Goal: Unclear: Browse casually

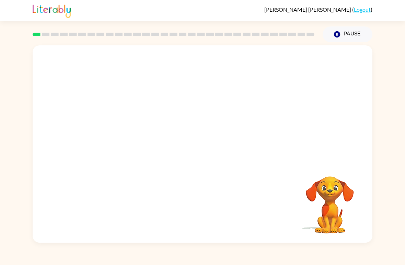
click at [122, 134] on video "Your browser must support playing .mp4 files to use Literably. Please try using…" at bounding box center [203, 103] width 340 height 116
click at [201, 144] on div at bounding box center [203, 147] width 44 height 25
click at [193, 153] on div at bounding box center [203, 147] width 44 height 25
click at [193, 152] on div at bounding box center [203, 147] width 44 height 25
click at [199, 147] on div at bounding box center [203, 147] width 44 height 25
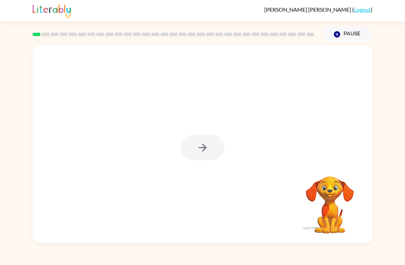
click at [198, 147] on div at bounding box center [203, 147] width 44 height 25
click at [195, 154] on div at bounding box center [203, 147] width 44 height 25
click at [195, 153] on div at bounding box center [203, 147] width 44 height 25
click at [197, 145] on icon "button" at bounding box center [203, 148] width 12 height 12
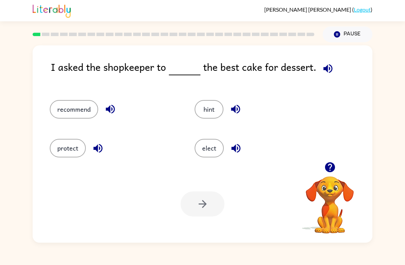
click at [68, 101] on button "recommend" at bounding box center [74, 109] width 48 height 19
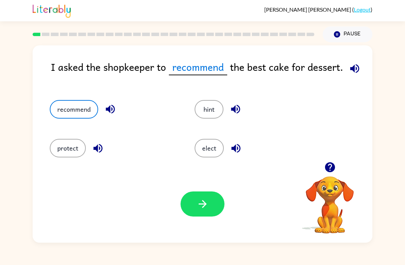
click at [201, 208] on icon "button" at bounding box center [203, 204] width 12 height 12
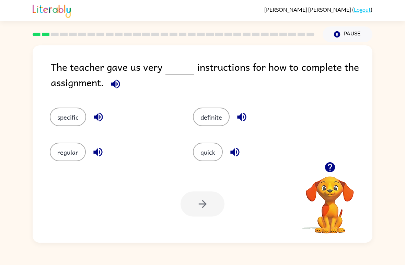
click at [211, 149] on button "quick" at bounding box center [208, 152] width 30 height 19
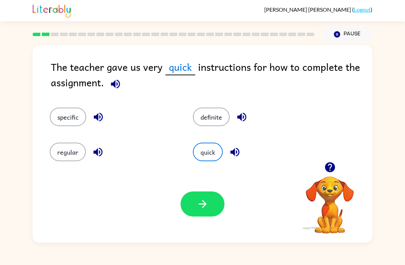
click at [201, 209] on icon "button" at bounding box center [203, 204] width 12 height 12
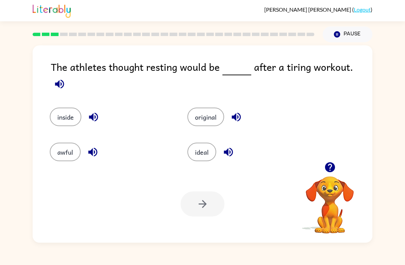
click at [60, 148] on button "awful" at bounding box center [65, 152] width 31 height 19
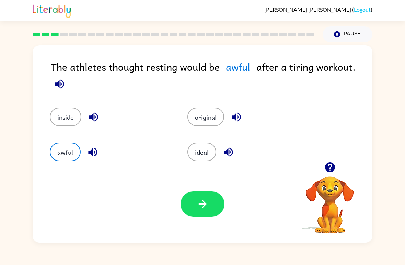
click at [199, 202] on icon "button" at bounding box center [203, 204] width 12 height 12
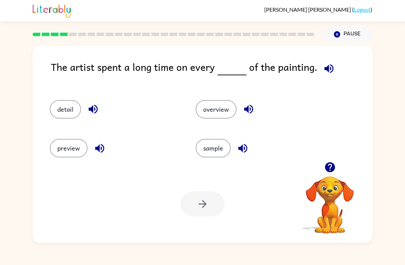
click at [65, 113] on button "detail" at bounding box center [65, 109] width 31 height 19
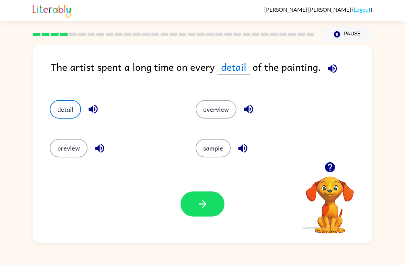
click at [215, 110] on button "overview" at bounding box center [216, 109] width 41 height 19
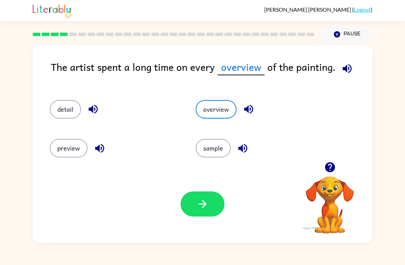
click at [70, 106] on button "detail" at bounding box center [65, 109] width 31 height 19
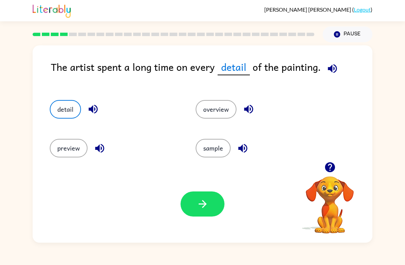
click at [201, 204] on icon "button" at bounding box center [203, 204] width 12 height 12
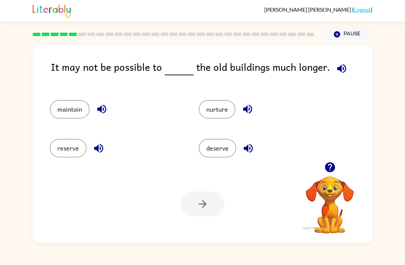
click at [77, 108] on button "maintain" at bounding box center [70, 109] width 40 height 19
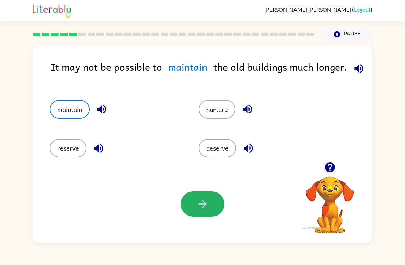
click at [202, 203] on icon "button" at bounding box center [203, 204] width 12 height 12
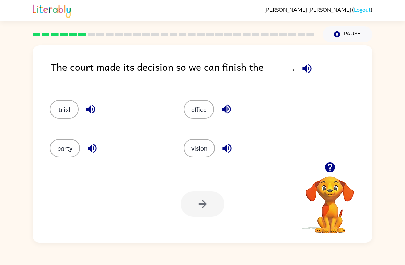
click at [66, 105] on button "trial" at bounding box center [64, 109] width 29 height 19
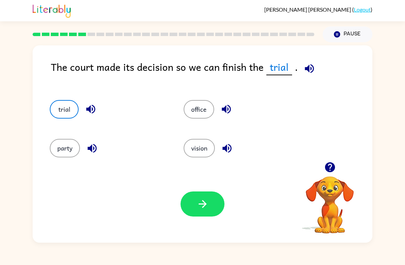
click at [214, 199] on button "button" at bounding box center [203, 203] width 44 height 25
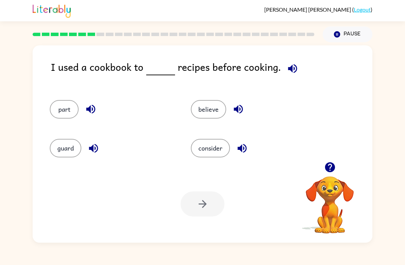
click at [213, 149] on button "consider" at bounding box center [210, 148] width 39 height 19
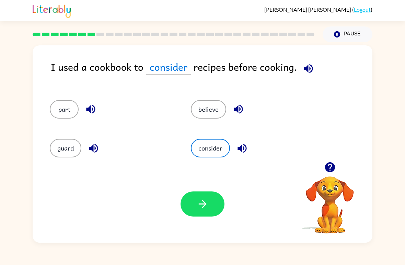
click at [193, 210] on button "button" at bounding box center [203, 203] width 44 height 25
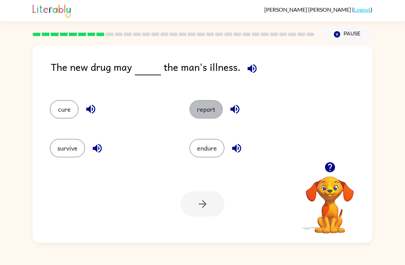
click at [207, 115] on button "report" at bounding box center [206, 109] width 33 height 19
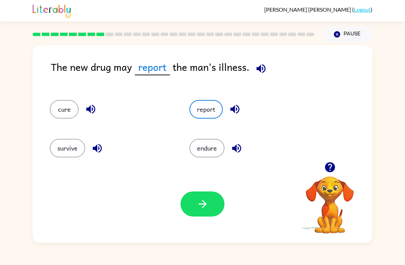
click at [207, 194] on button "button" at bounding box center [203, 203] width 44 height 25
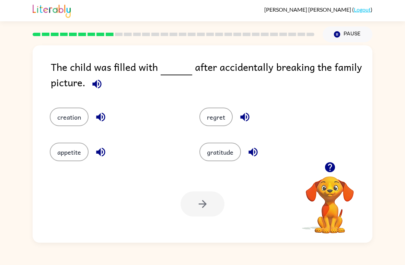
click at [217, 153] on button "gratitude" at bounding box center [221, 152] width 42 height 19
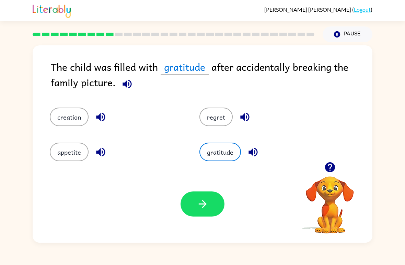
click at [202, 204] on icon "button" at bounding box center [203, 204] width 8 height 8
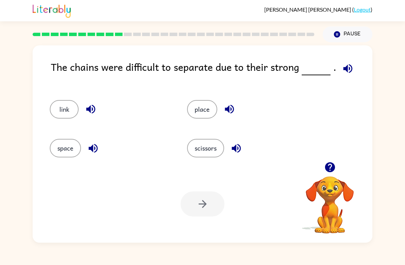
click at [202, 107] on button "place" at bounding box center [202, 109] width 30 height 19
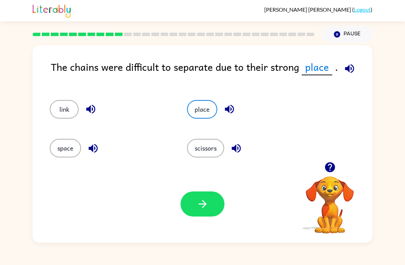
click at [211, 207] on button "button" at bounding box center [203, 203] width 44 height 25
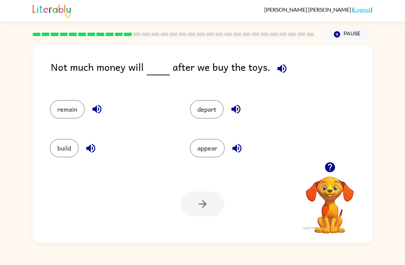
click at [69, 115] on button "remain" at bounding box center [67, 109] width 35 height 19
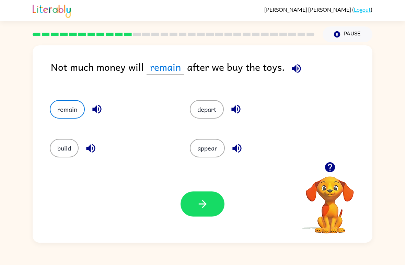
click at [212, 213] on button "button" at bounding box center [203, 203] width 44 height 25
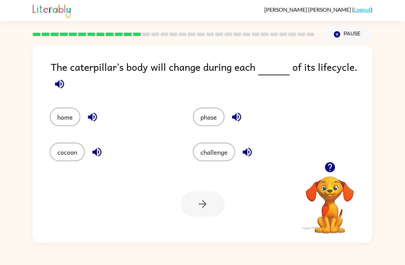
click at [209, 124] on button "phase" at bounding box center [209, 117] width 32 height 19
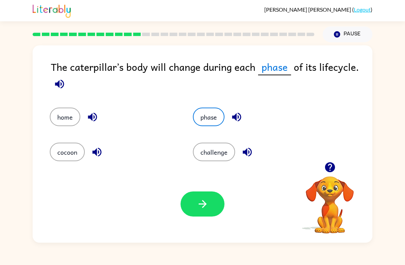
click at [202, 211] on button "button" at bounding box center [203, 203] width 44 height 25
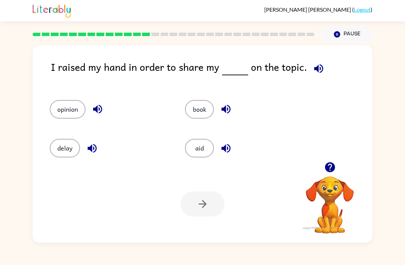
click at [68, 112] on button "opinion" at bounding box center [68, 109] width 36 height 19
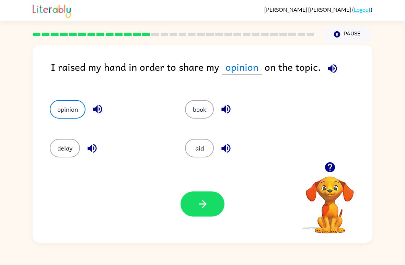
click at [203, 190] on div "Your browser must support playing .mp4 files to use Literably. Please try using…" at bounding box center [203, 203] width 340 height 77
click at [201, 194] on button "button" at bounding box center [203, 203] width 44 height 25
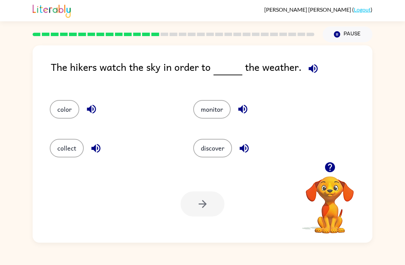
click at [214, 147] on button "discover" at bounding box center [212, 148] width 39 height 19
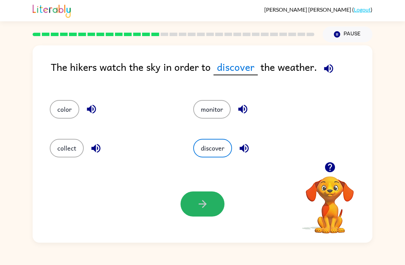
click at [202, 206] on icon "button" at bounding box center [203, 204] width 12 height 12
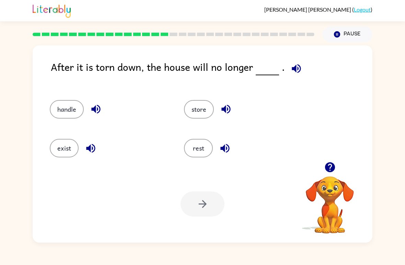
click at [55, 148] on button "exist" at bounding box center [64, 148] width 29 height 19
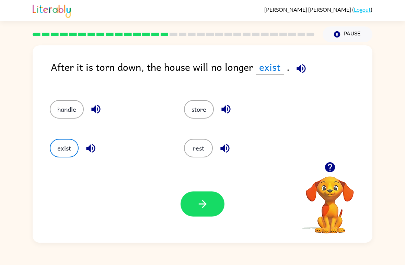
click at [203, 196] on button "button" at bounding box center [203, 203] width 44 height 25
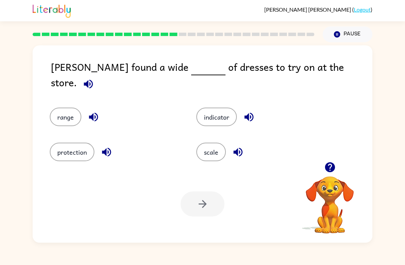
click at [219, 145] on button "scale" at bounding box center [211, 152] width 30 height 19
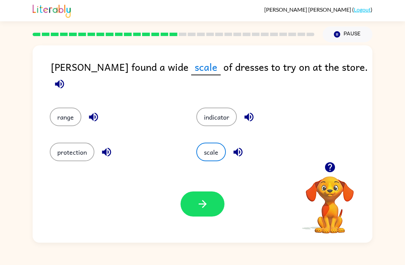
click at [212, 206] on button "button" at bounding box center [203, 203] width 44 height 25
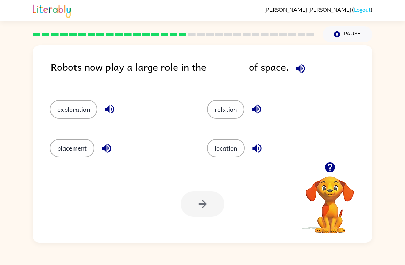
click at [68, 155] on button "placement" at bounding box center [72, 148] width 45 height 19
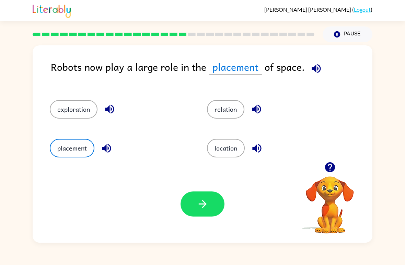
click at [213, 203] on button "button" at bounding box center [203, 203] width 44 height 25
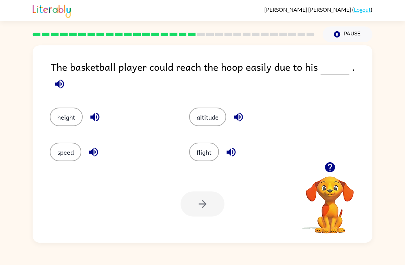
click at [62, 112] on button "height" at bounding box center [66, 117] width 33 height 19
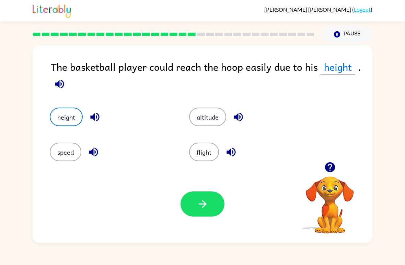
click at [206, 204] on icon "button" at bounding box center [203, 204] width 8 height 8
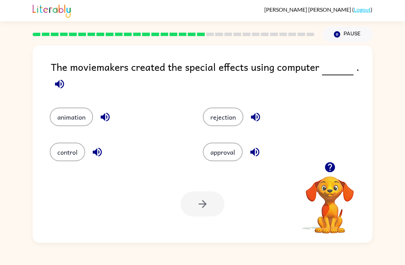
click at [70, 145] on button "control" at bounding box center [67, 152] width 35 height 19
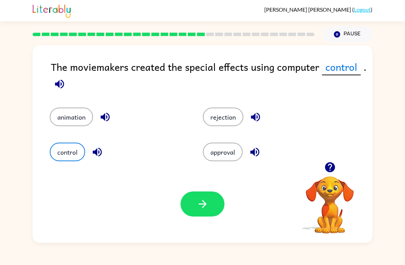
click at [203, 209] on icon "button" at bounding box center [203, 204] width 12 height 12
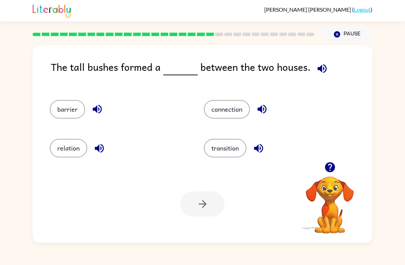
click at [65, 109] on button "barrier" at bounding box center [67, 109] width 35 height 19
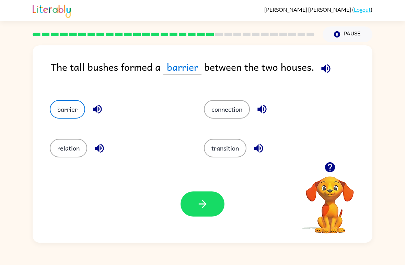
click at [213, 208] on button "button" at bounding box center [203, 203] width 44 height 25
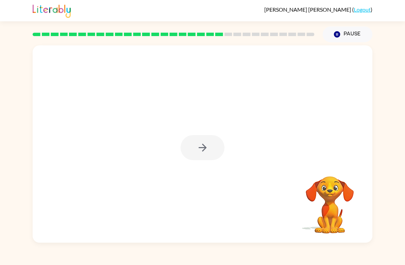
click at [213, 140] on div at bounding box center [203, 147] width 44 height 25
click at [204, 146] on div at bounding box center [203, 147] width 44 height 25
click at [204, 145] on div at bounding box center [203, 147] width 44 height 25
click at [209, 163] on div at bounding box center [203, 143] width 340 height 197
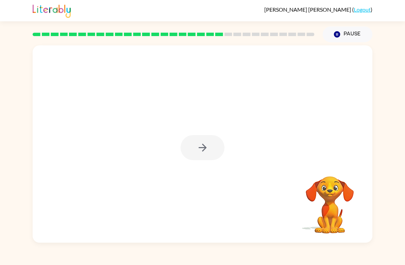
click at [213, 145] on div at bounding box center [203, 147] width 44 height 25
click at [205, 145] on div at bounding box center [203, 147] width 44 height 25
click at [196, 168] on div at bounding box center [203, 143] width 340 height 197
click at [202, 150] on icon "button" at bounding box center [203, 148] width 12 height 12
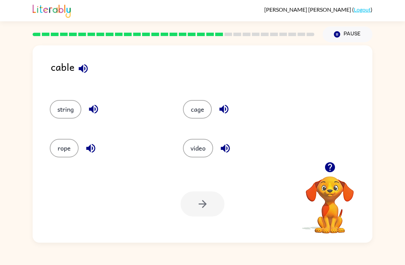
click at [66, 108] on button "string" at bounding box center [66, 109] width 32 height 19
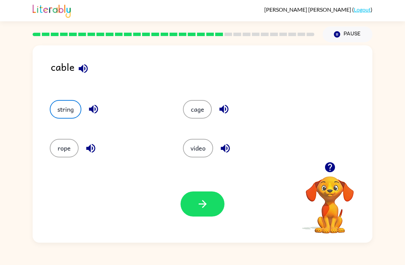
click at [211, 207] on button "button" at bounding box center [203, 203] width 44 height 25
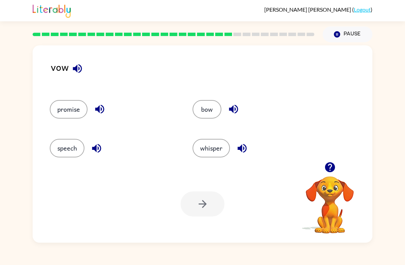
click at [212, 142] on button "whisper" at bounding box center [211, 148] width 37 height 19
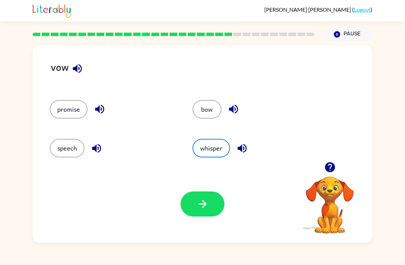
click at [203, 189] on div "Your browser must support playing .mp4 files to use Literably. Please try using…" at bounding box center [203, 203] width 340 height 77
click at [209, 203] on button "button" at bounding box center [203, 203] width 44 height 25
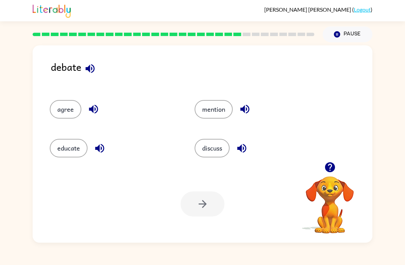
click at [212, 148] on button "discuss" at bounding box center [212, 148] width 35 height 19
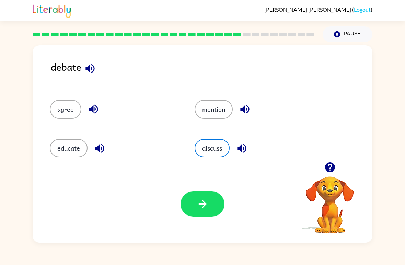
click at [199, 206] on icon "button" at bounding box center [203, 204] width 12 height 12
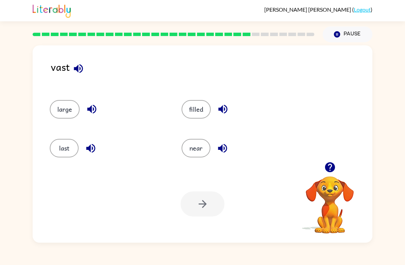
click at [197, 147] on button "near" at bounding box center [196, 148] width 29 height 19
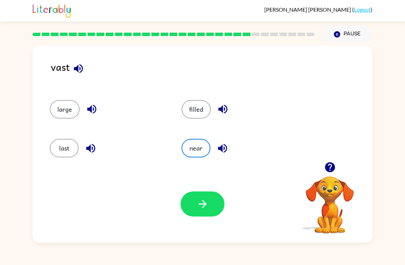
click at [212, 197] on button "button" at bounding box center [203, 203] width 44 height 25
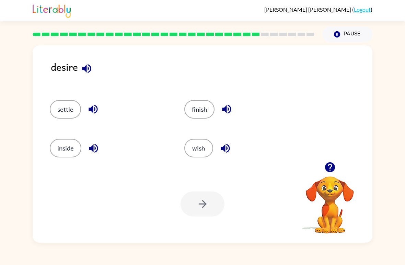
click at [186, 209] on div at bounding box center [203, 203] width 44 height 25
click at [198, 201] on div at bounding box center [203, 203] width 44 height 25
click at [191, 149] on button "wish" at bounding box center [198, 148] width 29 height 19
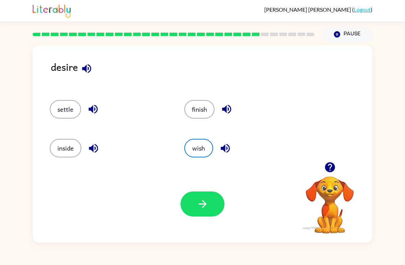
click at [199, 215] on button "button" at bounding box center [203, 203] width 44 height 25
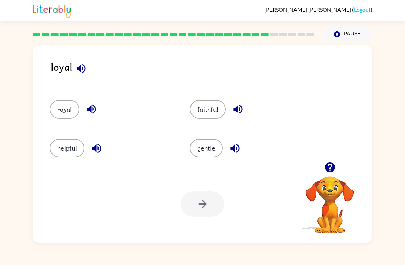
click at [60, 146] on button "helpful" at bounding box center [67, 148] width 35 height 19
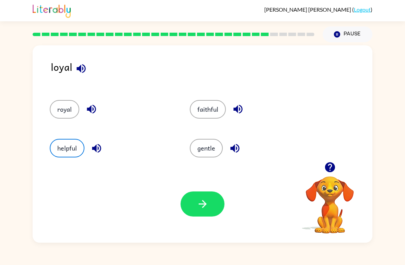
click at [196, 206] on button "button" at bounding box center [203, 203] width 44 height 25
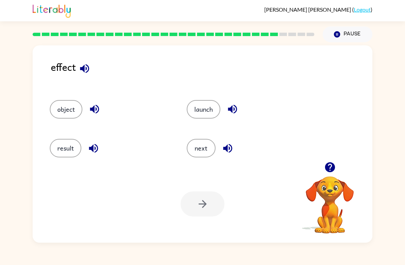
click at [59, 148] on button "result" at bounding box center [66, 148] width 32 height 19
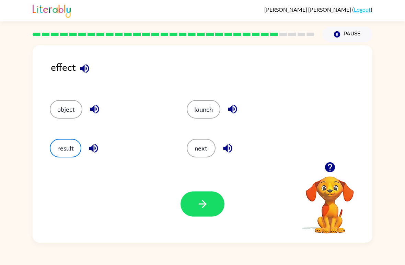
click at [191, 207] on button "button" at bounding box center [203, 203] width 44 height 25
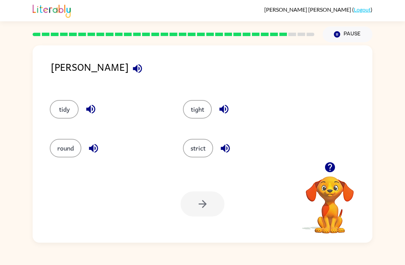
click at [205, 148] on button "strict" at bounding box center [198, 148] width 30 height 19
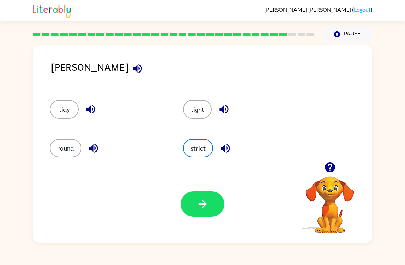
click at [208, 206] on icon "button" at bounding box center [203, 204] width 12 height 12
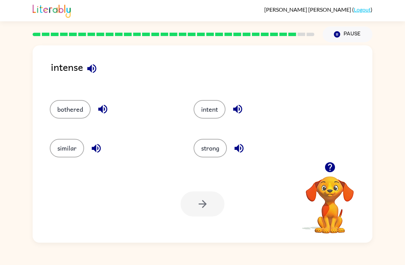
click at [57, 114] on button "bothered" at bounding box center [70, 109] width 41 height 19
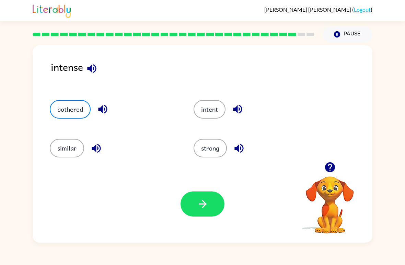
click at [185, 217] on div "Your browser must support playing .mp4 files to use Literably. Please try using…" at bounding box center [203, 203] width 340 height 77
click at [188, 212] on button "button" at bounding box center [203, 203] width 44 height 25
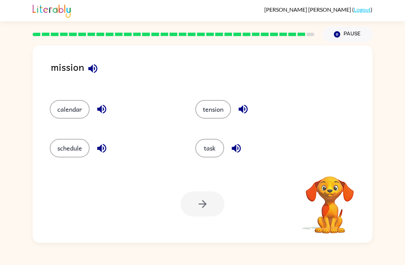
click at [183, 208] on div at bounding box center [203, 203] width 44 height 25
click at [188, 201] on div at bounding box center [203, 203] width 44 height 25
click at [191, 204] on div at bounding box center [203, 203] width 44 height 25
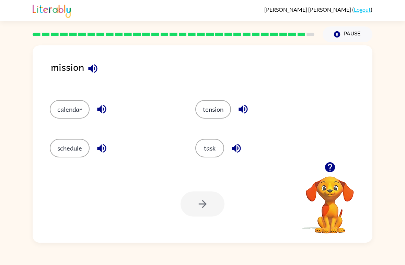
click at [191, 204] on div at bounding box center [203, 203] width 44 height 25
click at [211, 156] on button "task" at bounding box center [209, 148] width 29 height 19
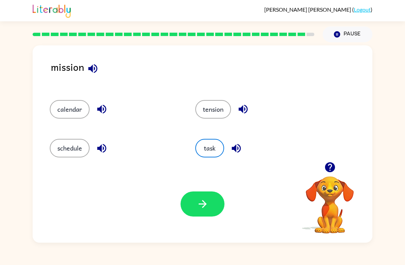
click at [207, 146] on button "task" at bounding box center [209, 148] width 29 height 19
click at [196, 206] on button "button" at bounding box center [203, 203] width 44 height 25
